Goal: Find specific page/section: Find specific page/section

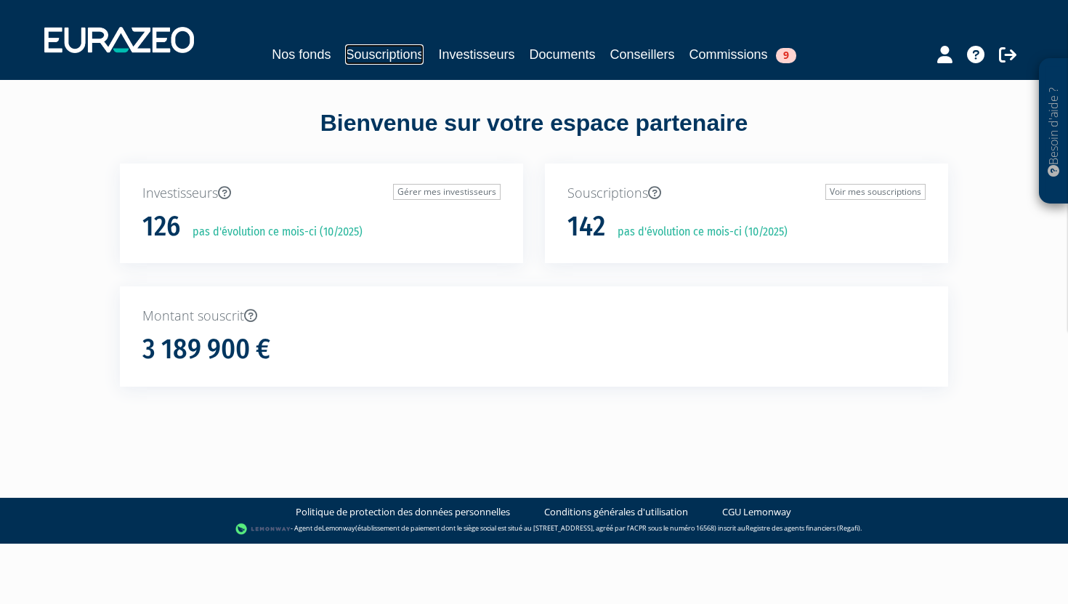
click at [410, 52] on link "Souscriptions" at bounding box center [384, 54] width 78 height 20
click at [395, 57] on link "Souscriptions" at bounding box center [384, 54] width 78 height 20
click at [396, 46] on link "Souscriptions" at bounding box center [384, 54] width 78 height 20
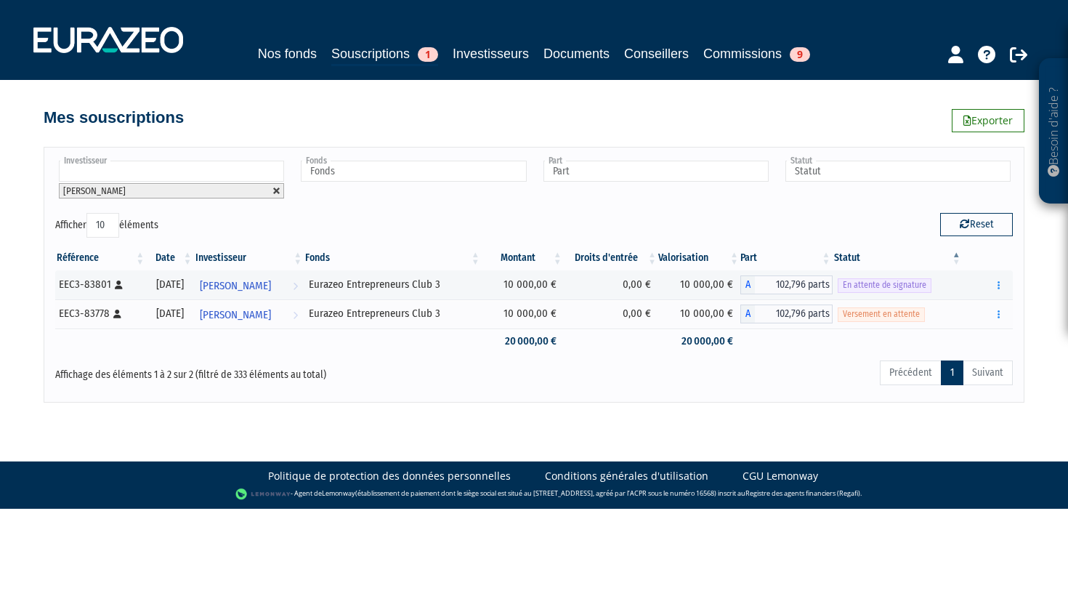
click at [276, 188] on link at bounding box center [276, 191] width 9 height 9
type input "Investisseur"
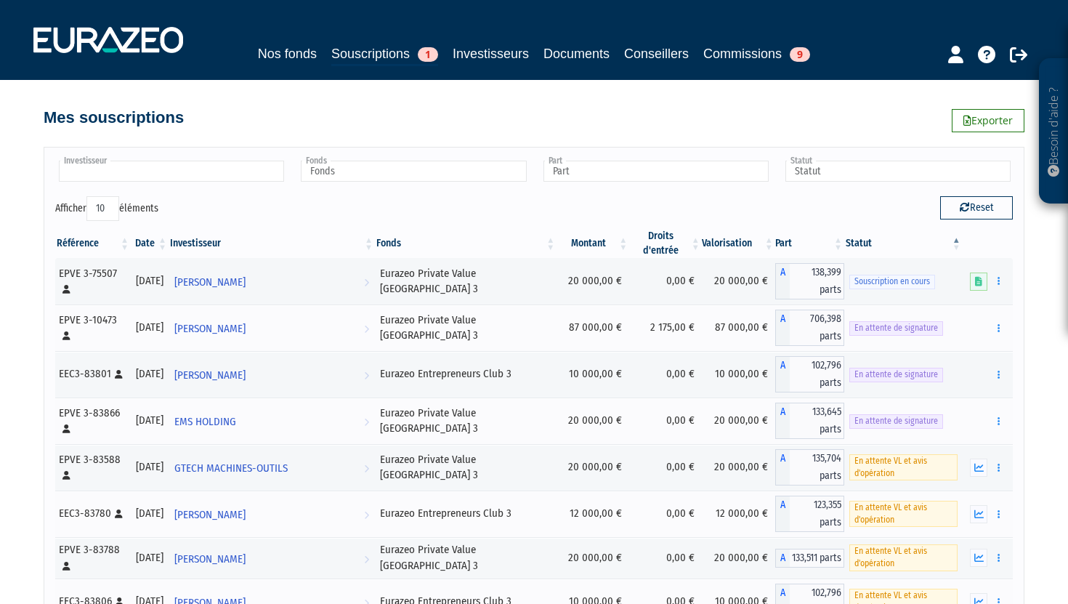
click at [225, 164] on input "text" at bounding box center [171, 171] width 225 height 21
type input "mor"
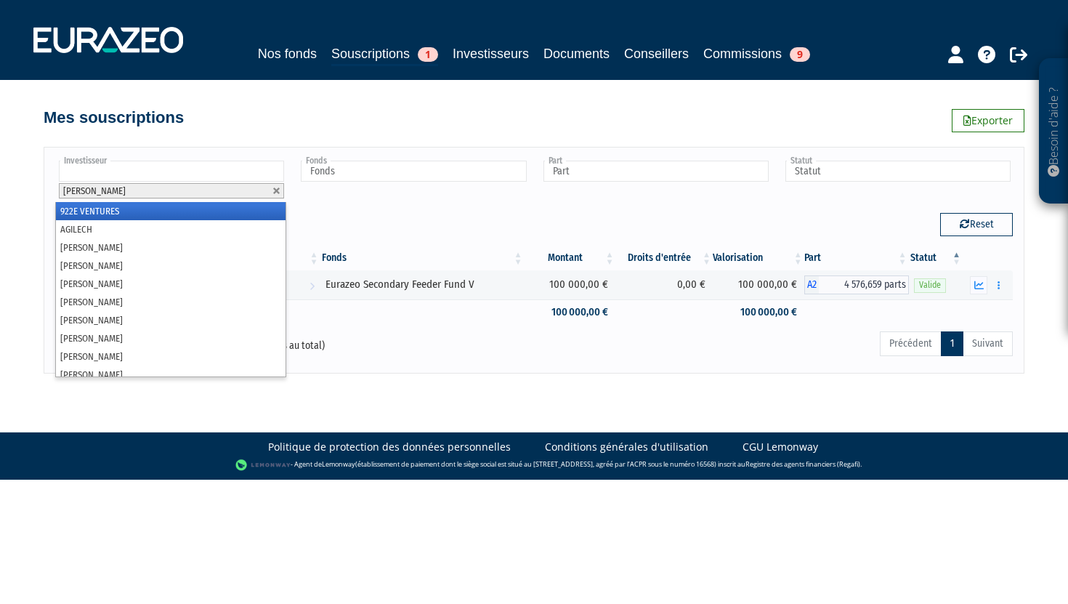
click at [857, 230] on div "Reset" at bounding box center [779, 227] width 490 height 28
